Goal: Task Accomplishment & Management: Manage account settings

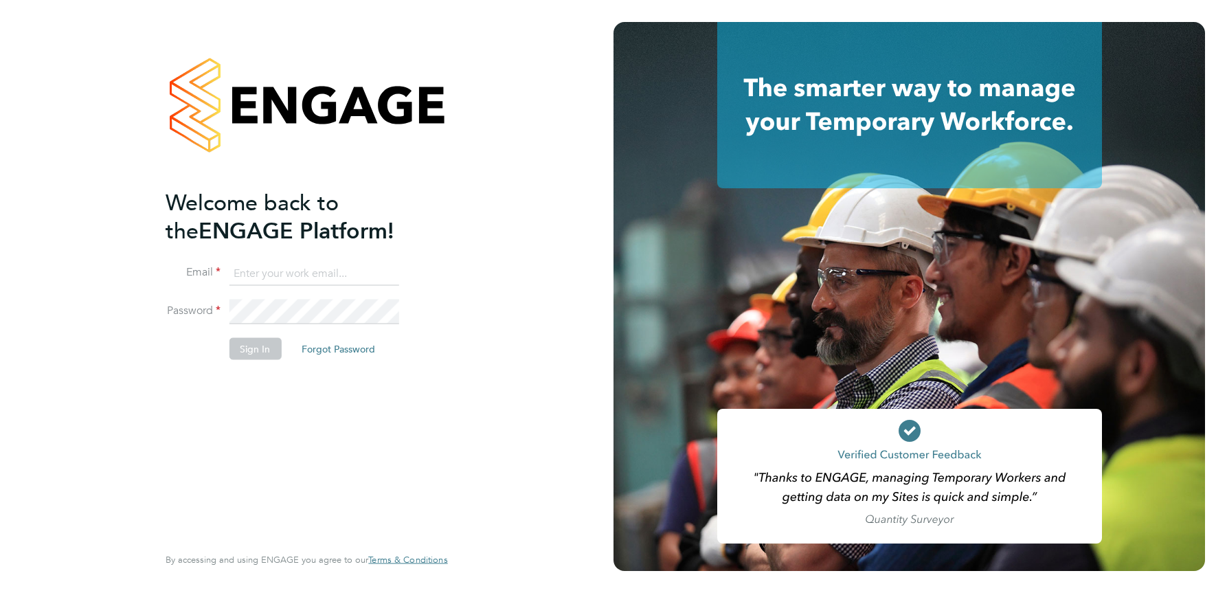
type input "julie.tante@apleona.com"
click at [247, 352] on button "Sign In" at bounding box center [255, 349] width 52 height 22
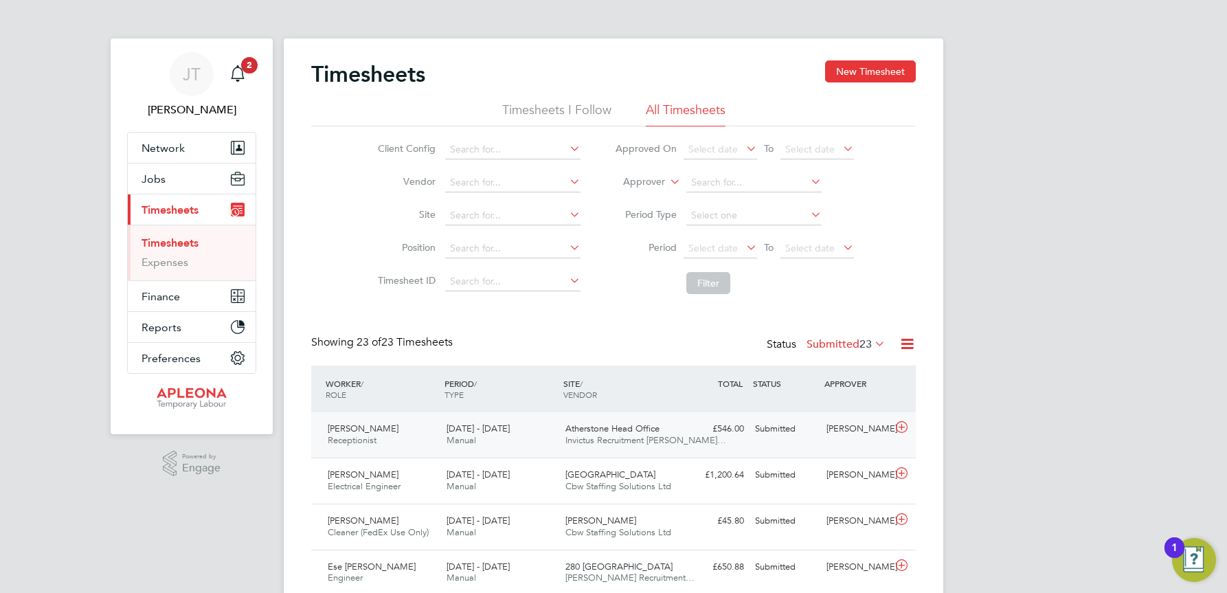
click at [724, 430] on div "£546.00 Submitted" at bounding box center [713, 429] width 71 height 23
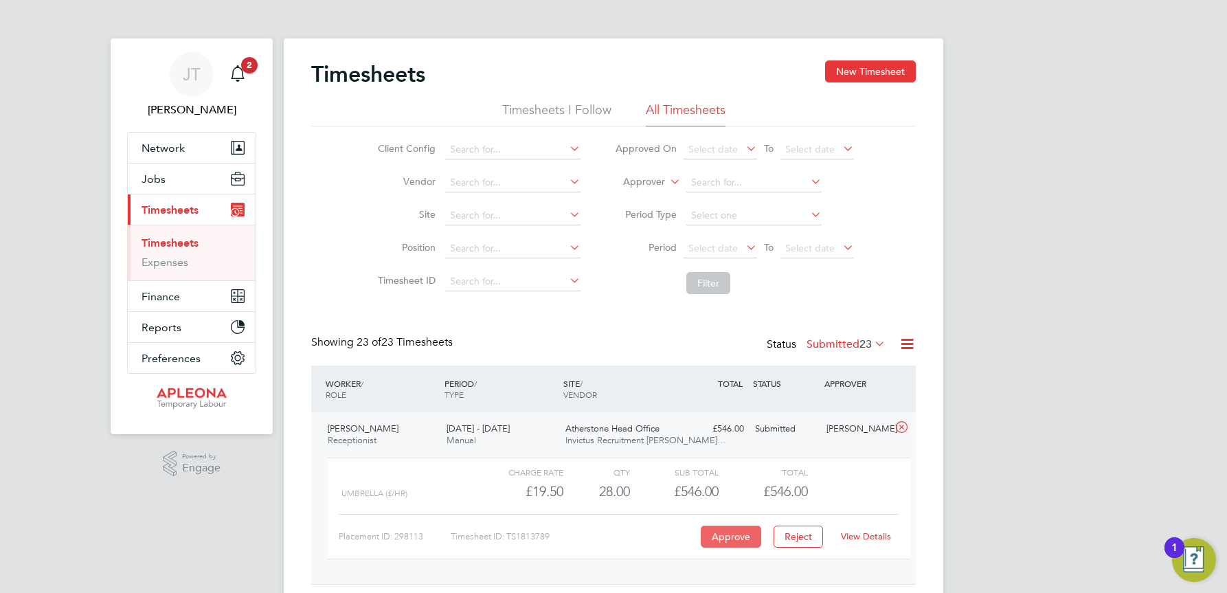
click at [733, 537] on button "Approve" at bounding box center [731, 537] width 60 height 22
click at [736, 536] on button "Approve" at bounding box center [731, 537] width 60 height 22
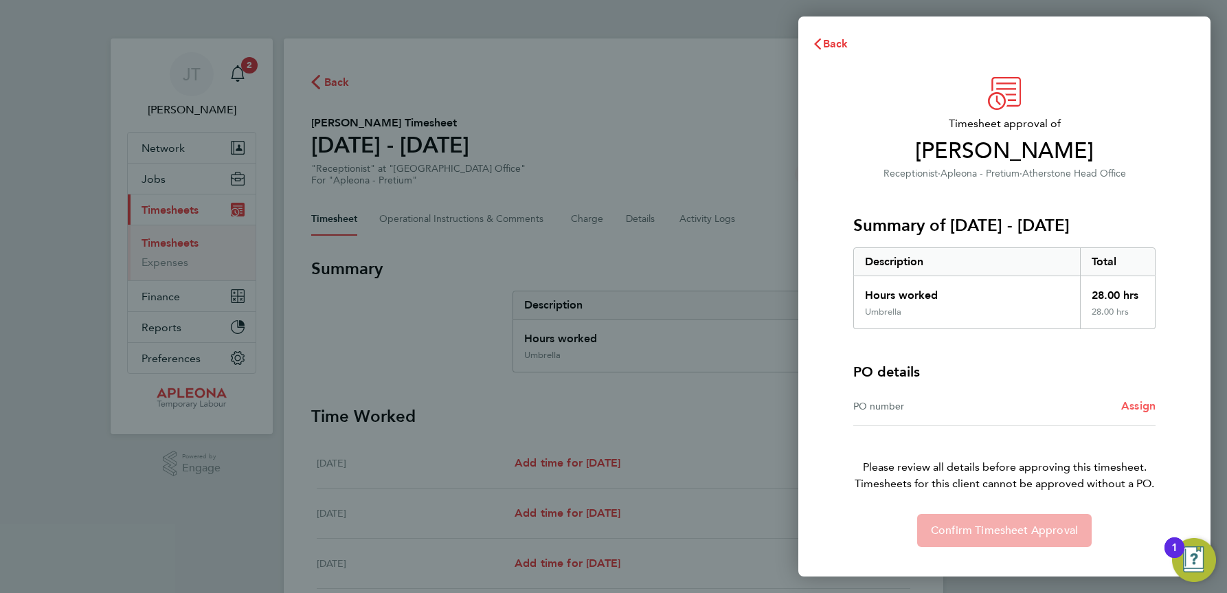
click at [1145, 409] on span "Assign" at bounding box center [1138, 405] width 34 height 13
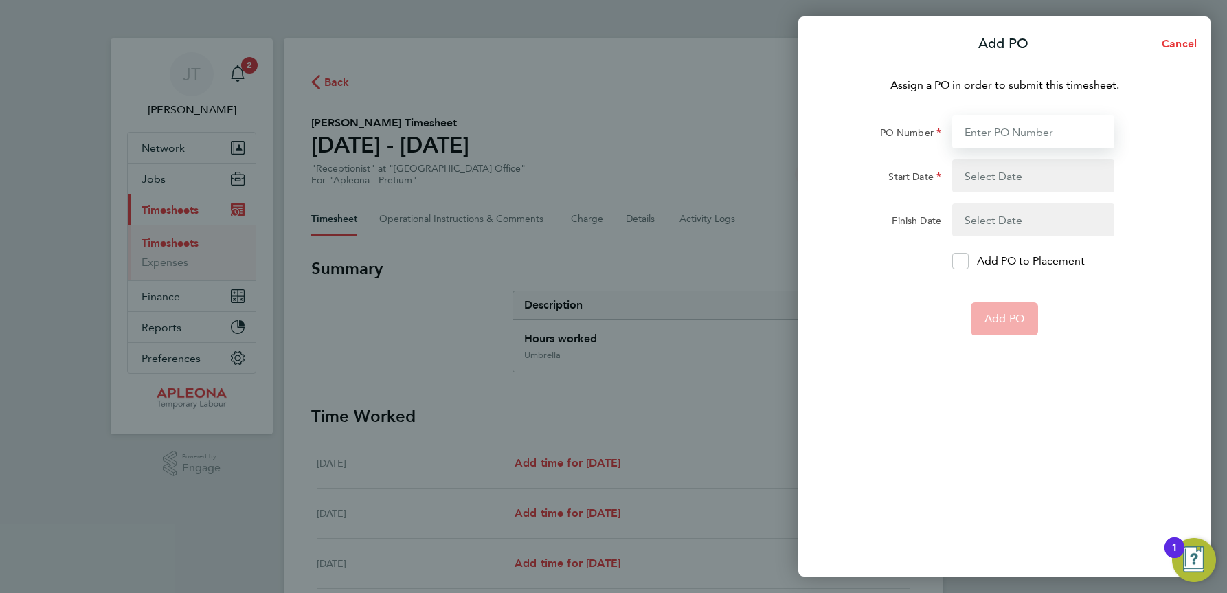
click at [1006, 135] on input "PO Number" at bounding box center [1033, 131] width 162 height 33
type input "PO2521690"
type input "[DATE]"
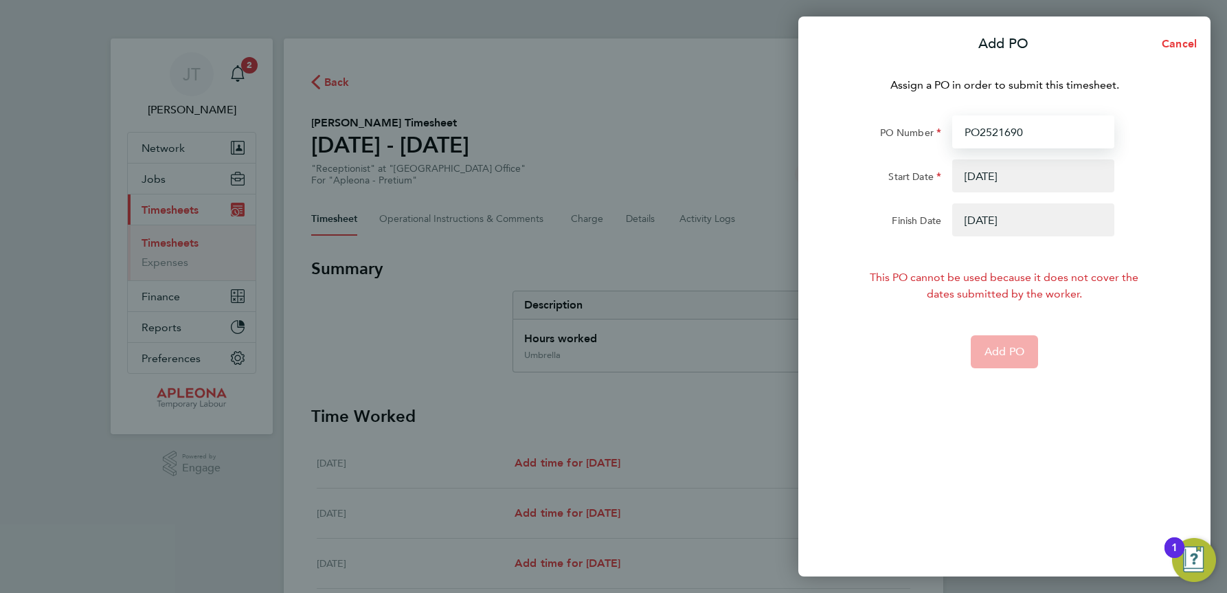
type input "PO2521690"
click at [1000, 170] on button "button" at bounding box center [1033, 175] width 162 height 33
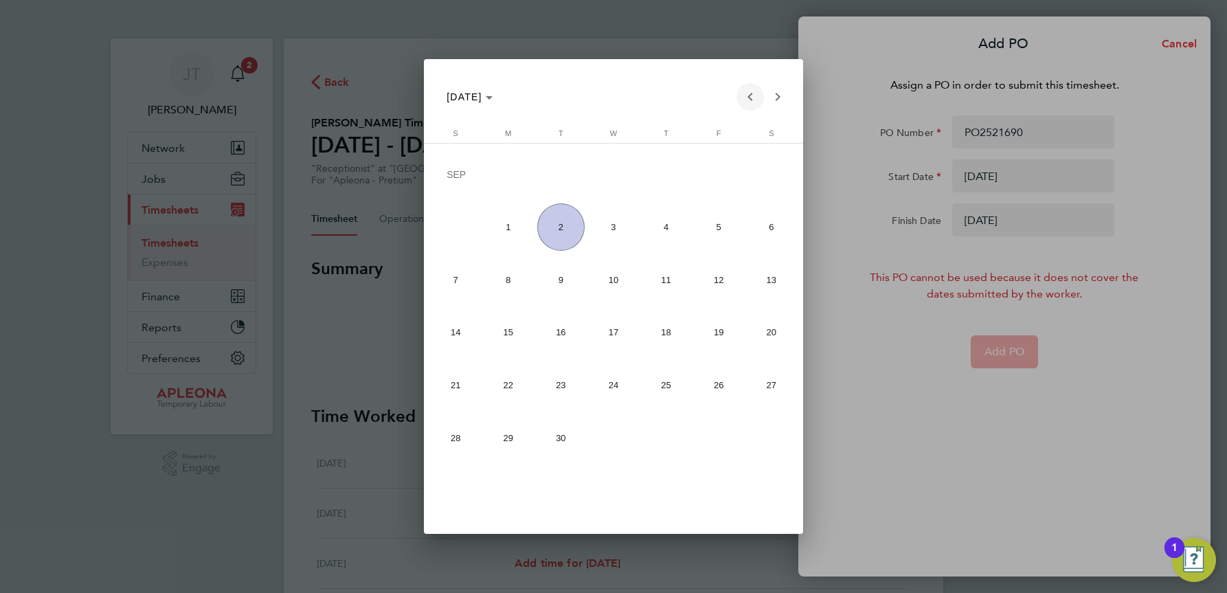
click at [753, 96] on span "Previous month" at bounding box center [749, 96] width 27 height 27
click at [468, 385] on span "24" at bounding box center [455, 388] width 47 height 47
type input "[DATE]"
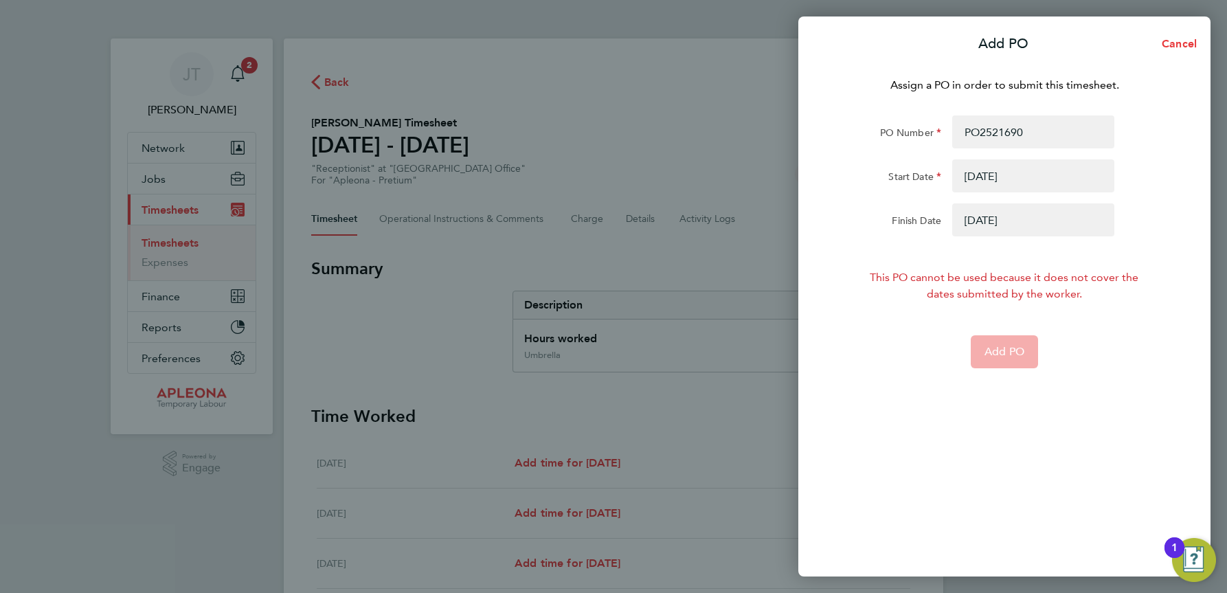
click at [1043, 224] on button "button" at bounding box center [1033, 219] width 162 height 33
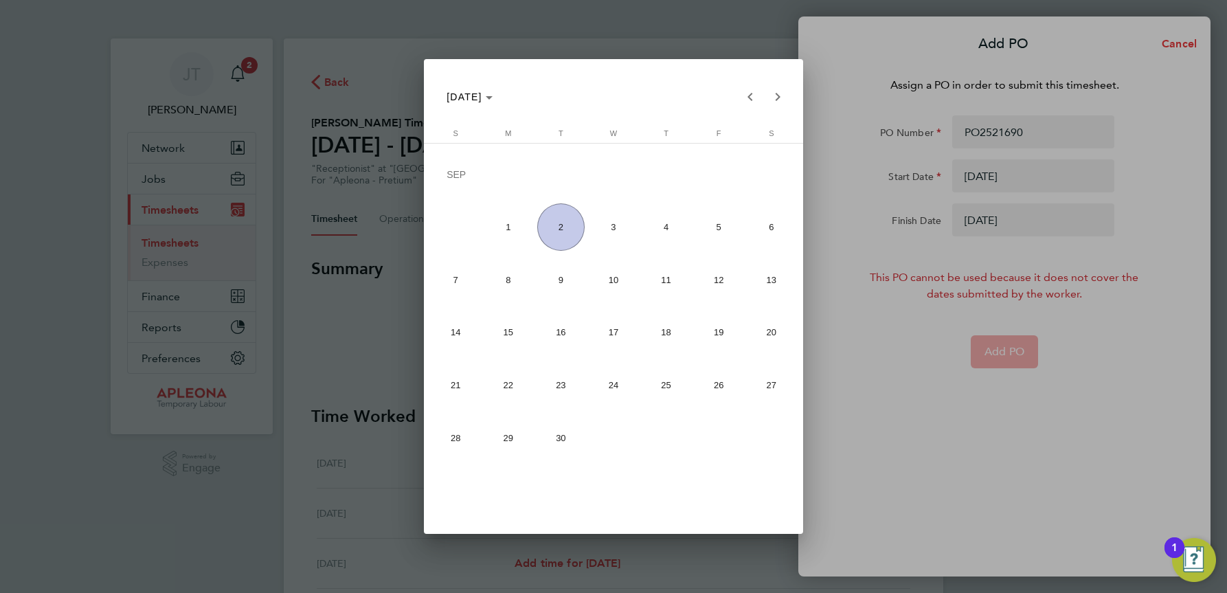
click at [723, 388] on span "26" at bounding box center [718, 384] width 47 height 47
type input "[DATE]"
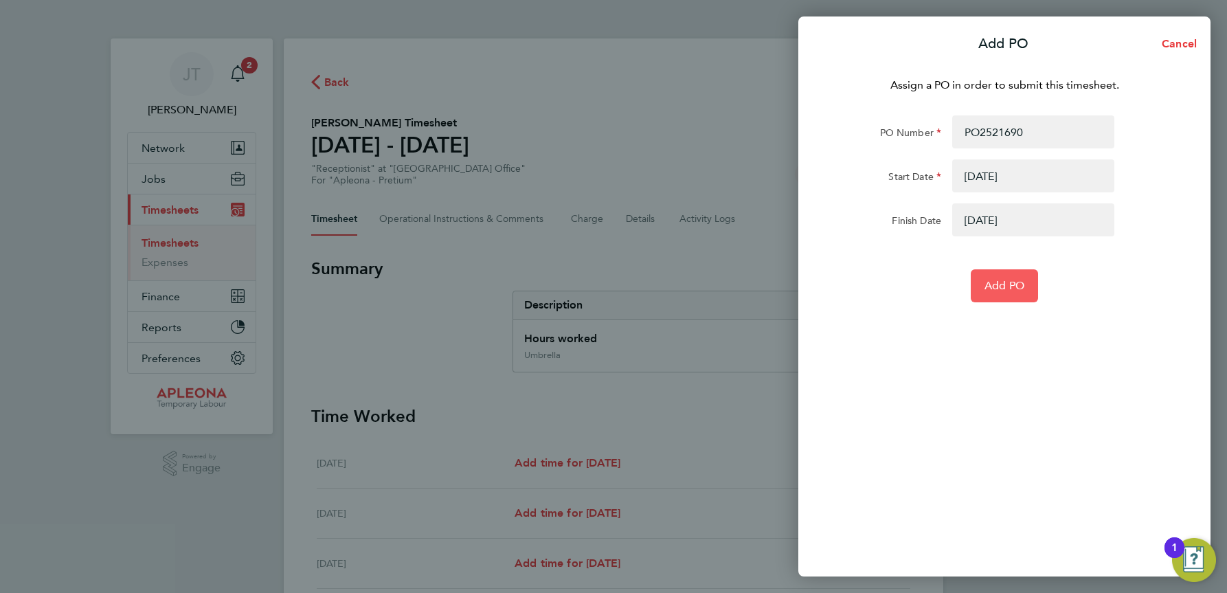
click at [1011, 286] on span "Add PO" at bounding box center [1005, 286] width 40 height 14
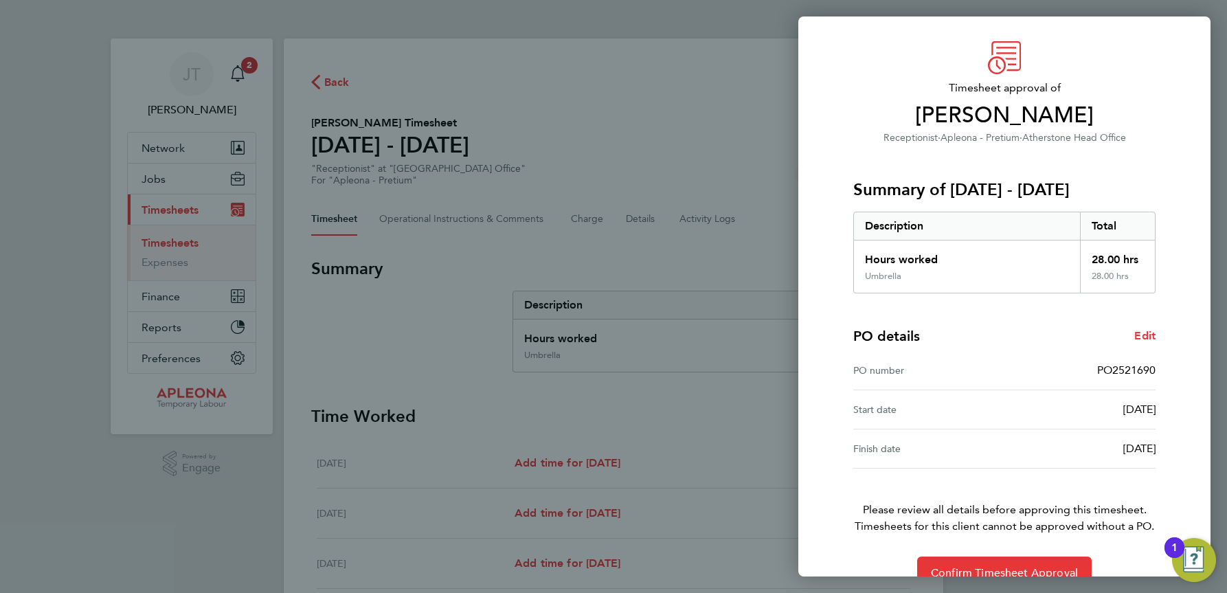
scroll to position [65, 0]
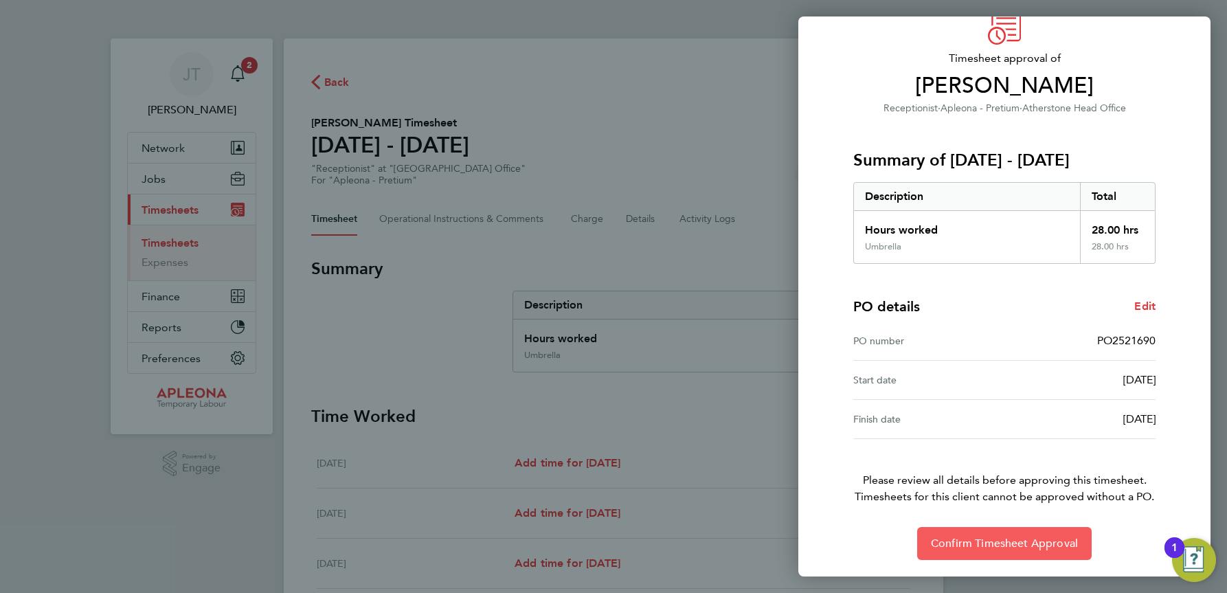
click at [1008, 550] on span "Confirm Timesheet Approval" at bounding box center [1004, 544] width 147 height 14
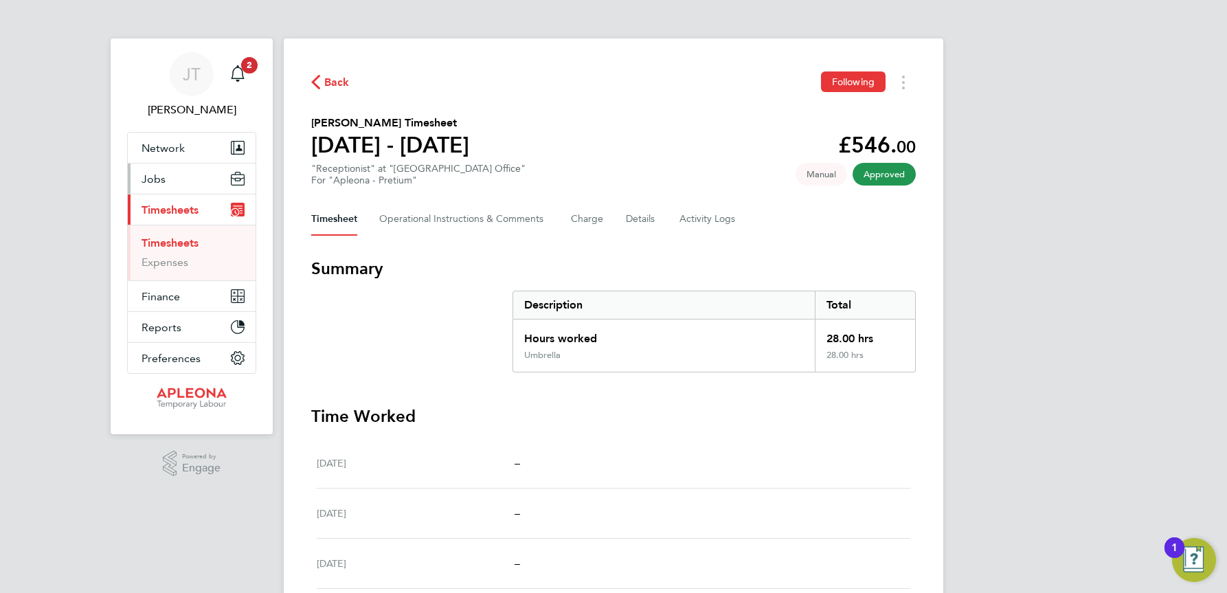
click at [164, 183] on span "Jobs" at bounding box center [154, 178] width 24 height 13
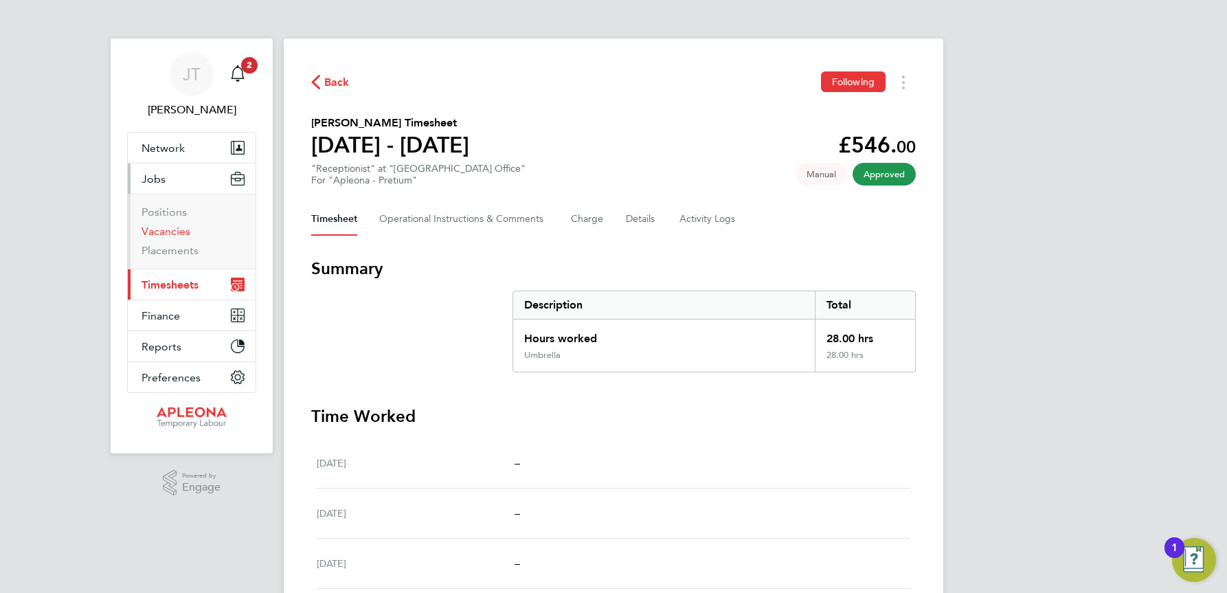
click at [165, 227] on link "Vacancies" at bounding box center [166, 231] width 49 height 13
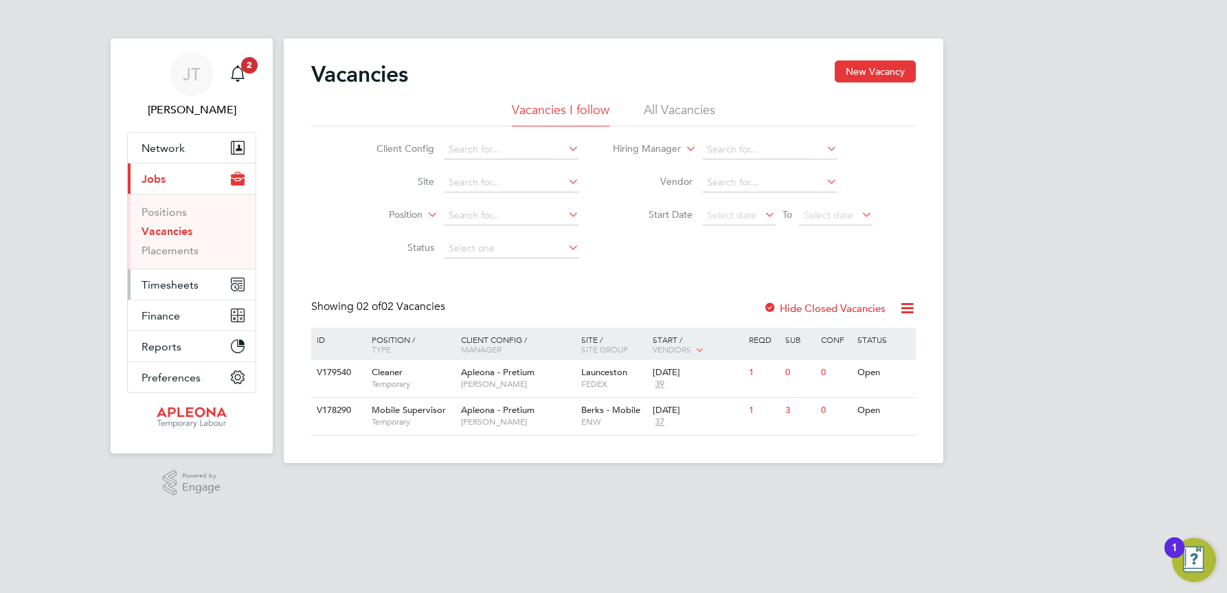
click at [173, 284] on span "Timesheets" at bounding box center [170, 284] width 57 height 13
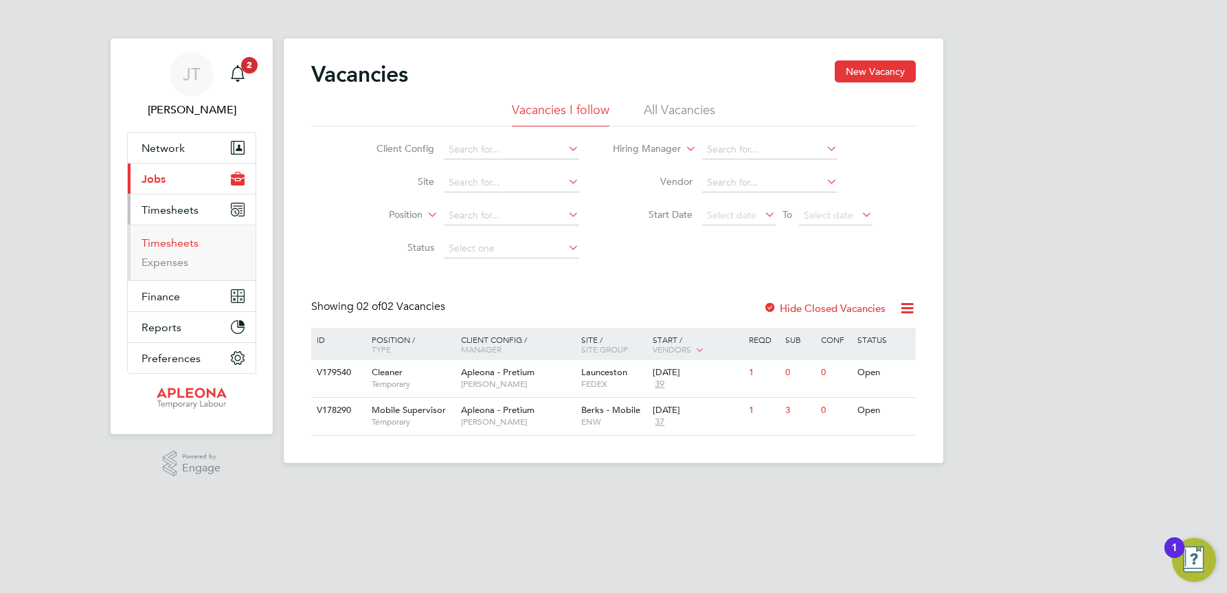
click at [171, 247] on link "Timesheets" at bounding box center [170, 242] width 57 height 13
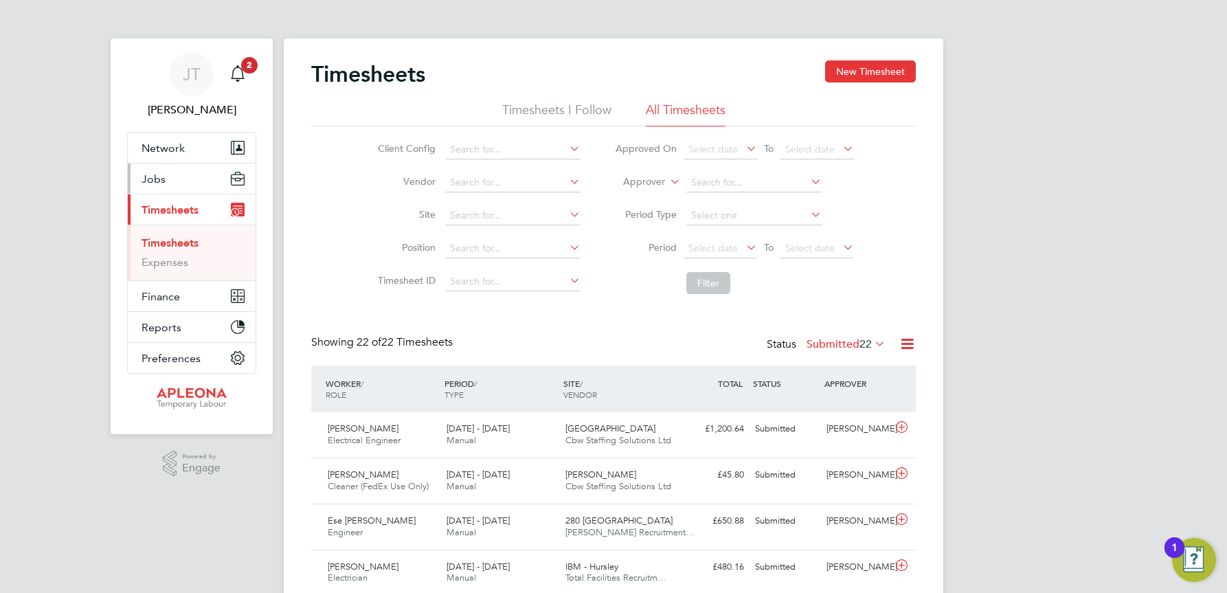
click at [161, 175] on span "Jobs" at bounding box center [154, 178] width 24 height 13
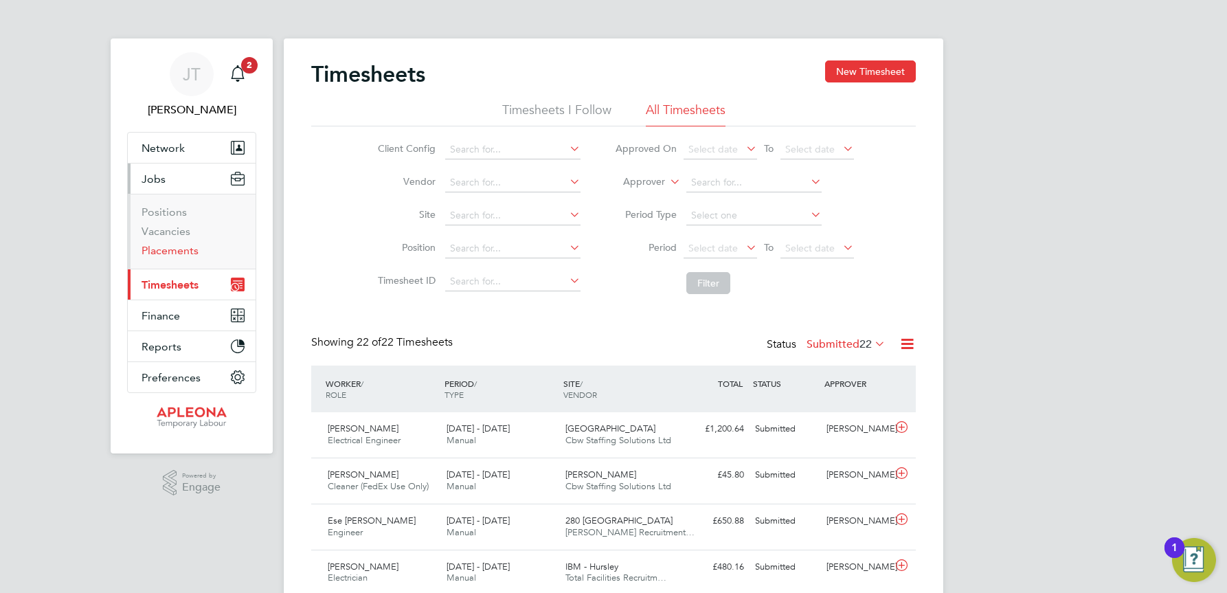
click at [169, 251] on link "Placements" at bounding box center [170, 250] width 57 height 13
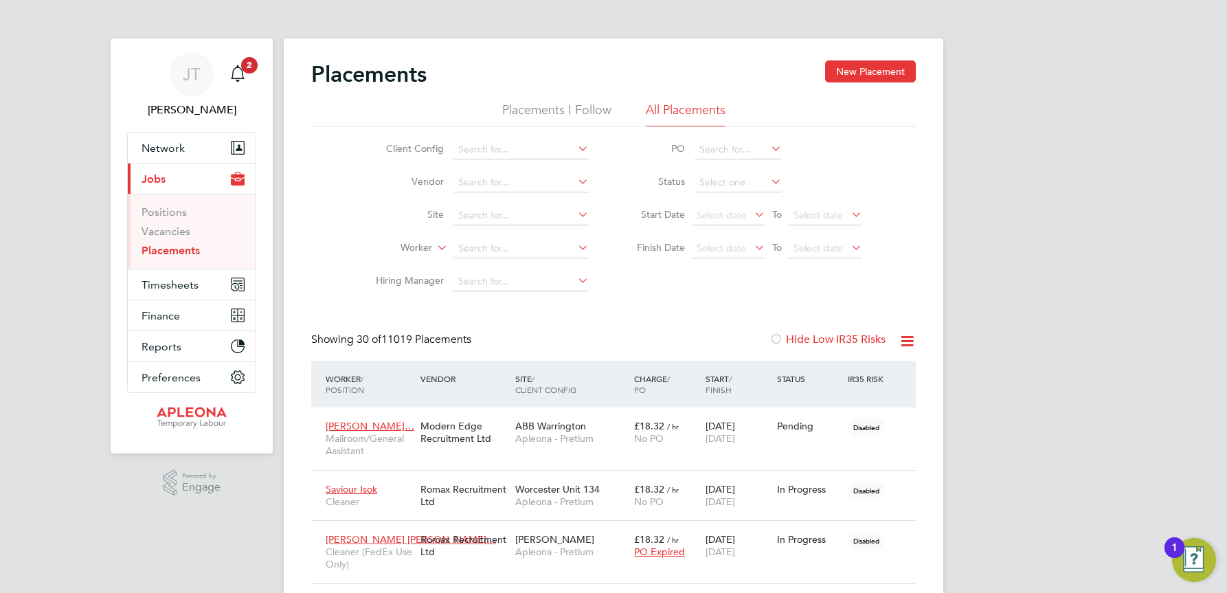
click at [473, 205] on li "Site" at bounding box center [477, 215] width 258 height 33
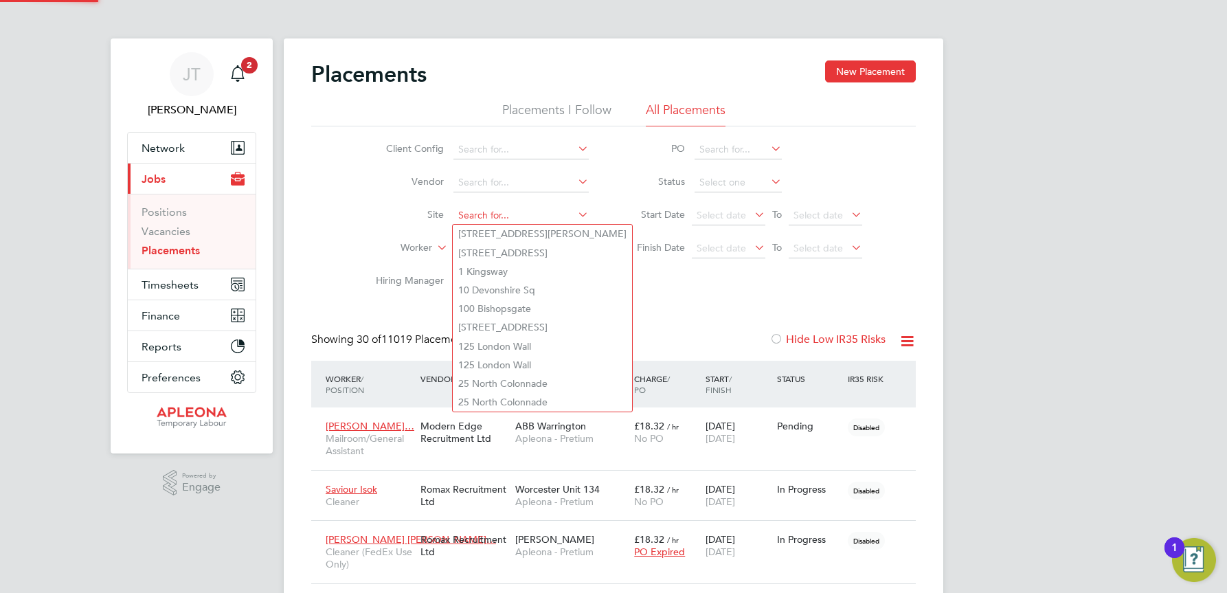
click at [471, 211] on input at bounding box center [520, 215] width 135 height 19
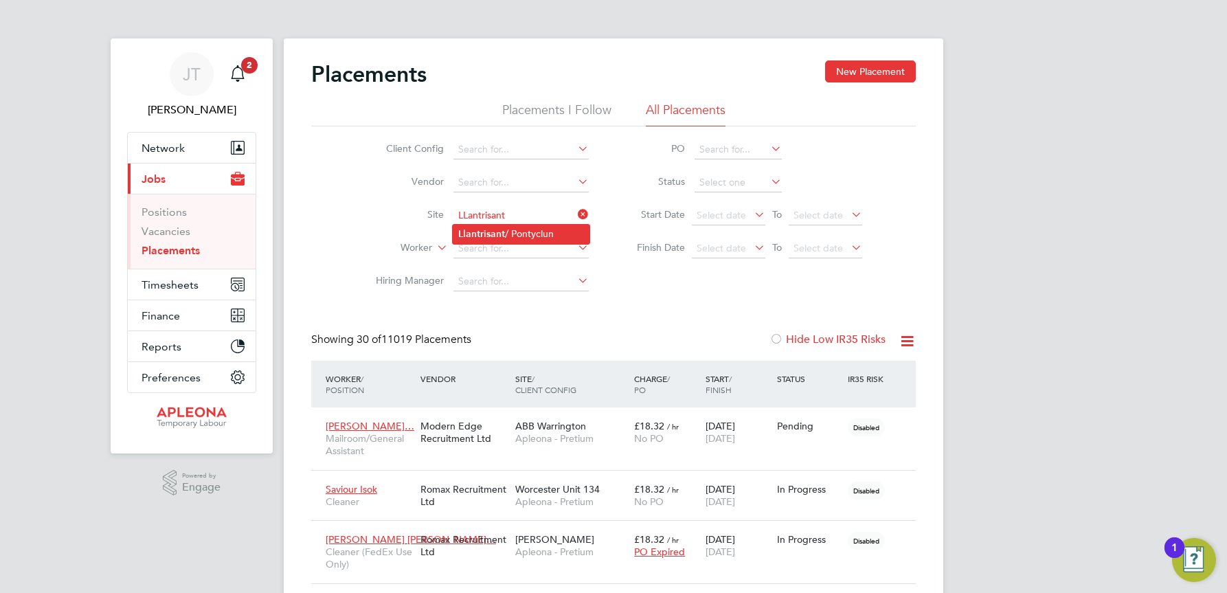
click at [488, 232] on b "Llantrisant" at bounding box center [481, 234] width 47 height 12
type input "Llantrisant / Pontyclun"
